Goal: Task Accomplishment & Management: Use online tool/utility

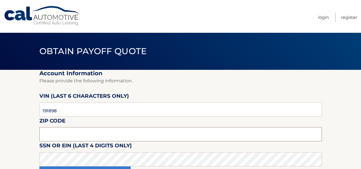
click at [68, 134] on input "text" at bounding box center [180, 134] width 282 height 14
type input "14075"
click at [16, 139] on section "Account Information Please provide the following information. [PERSON_NAME] (la…" at bounding box center [180, 129] width 361 height 118
click at [14, 121] on section "Account Information Please provide the following information. VIN (last 6 chara…" at bounding box center [180, 129] width 361 height 118
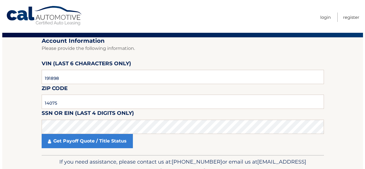
scroll to position [62, 0]
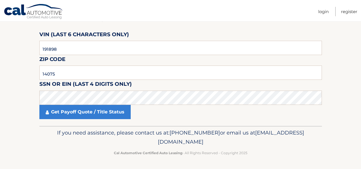
click at [23, 88] on section "Account Information Please provide the following information. VIN (last 6 chara…" at bounding box center [180, 67] width 361 height 118
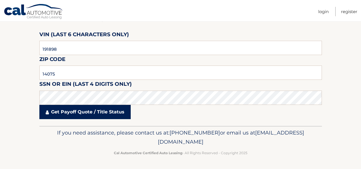
click at [93, 114] on link "Get Payoff Quote / Title Status" at bounding box center [84, 112] width 91 height 14
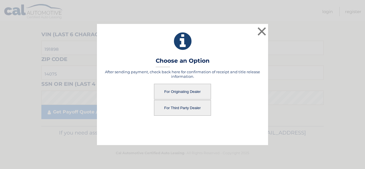
click at [180, 90] on button "For Originating Dealer" at bounding box center [182, 92] width 57 height 16
click at [179, 91] on button "For Originating Dealer" at bounding box center [182, 92] width 57 height 16
